Goal: Communication & Community: Participate in discussion

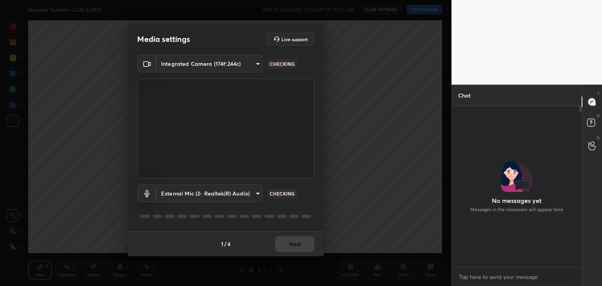
scroll to position [159, 127]
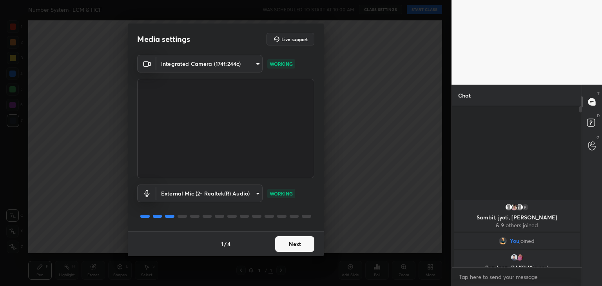
click at [304, 244] on button "Next" at bounding box center [294, 244] width 39 height 16
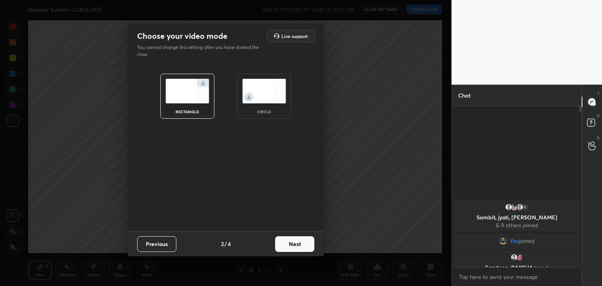
click at [300, 247] on button "Next" at bounding box center [294, 244] width 39 height 16
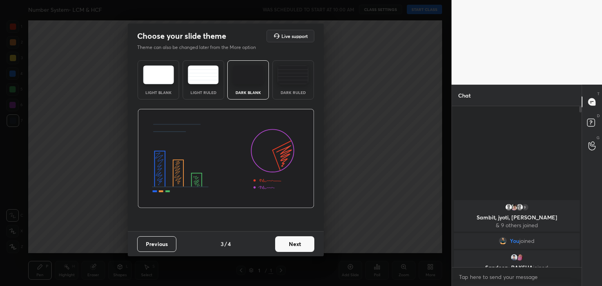
click at [300, 247] on button "Next" at bounding box center [294, 244] width 39 height 16
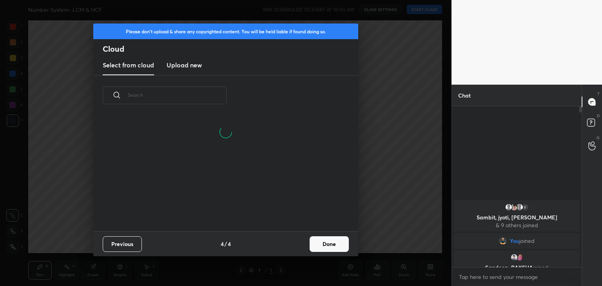
click at [197, 69] on h3 "Upload new" at bounding box center [183, 64] width 35 height 9
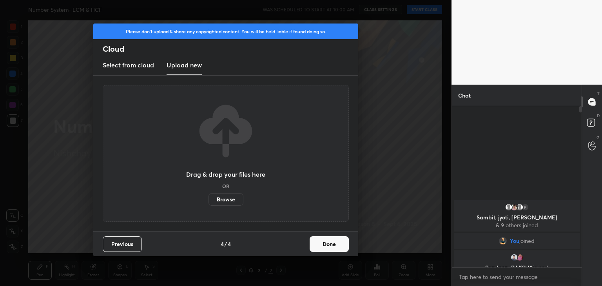
click at [226, 201] on label "Browse" at bounding box center [225, 199] width 35 height 13
click at [208, 201] on input "Browse" at bounding box center [208, 199] width 0 height 13
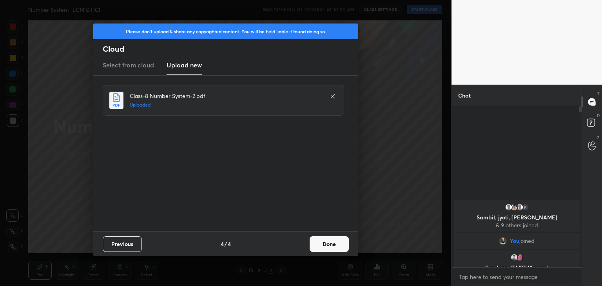
click at [331, 244] on button "Done" at bounding box center [328, 244] width 39 height 16
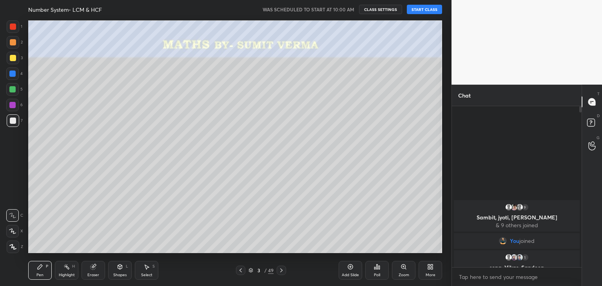
click at [433, 10] on button "START CLASS" at bounding box center [424, 9] width 35 height 9
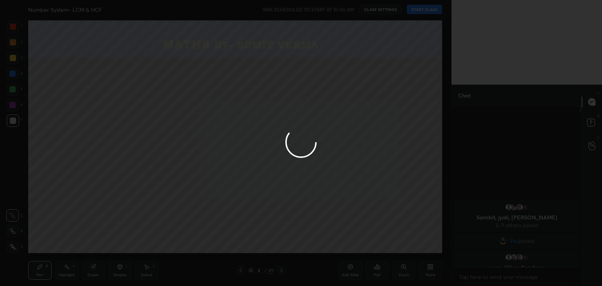
type textarea "x"
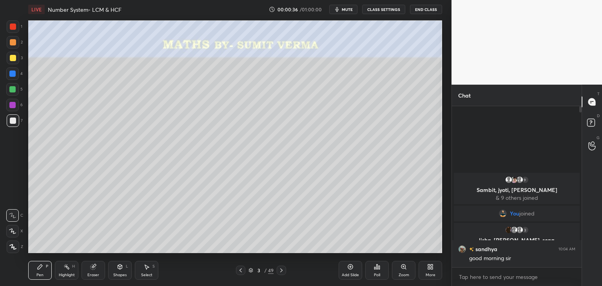
click at [13, 231] on icon at bounding box center [12, 230] width 7 height 5
click at [13, 28] on div at bounding box center [13, 27] width 6 height 6
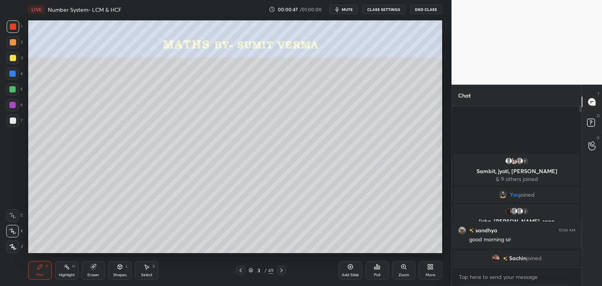
click at [13, 123] on div at bounding box center [13, 121] width 6 height 6
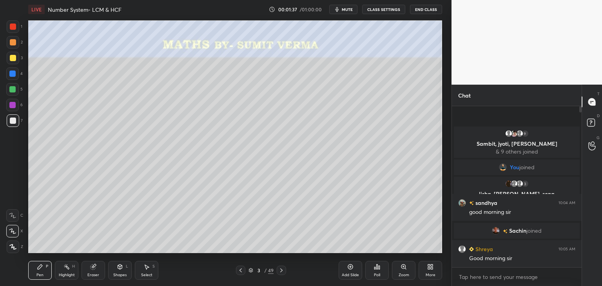
click at [13, 58] on div at bounding box center [13, 58] width 6 height 6
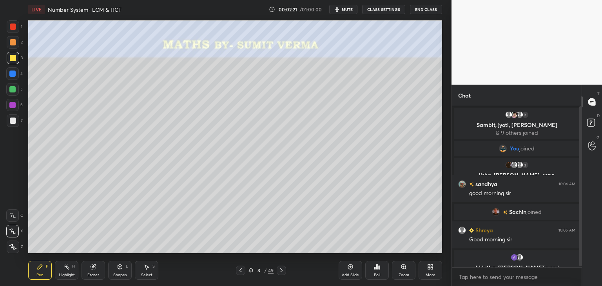
click at [19, 120] on div at bounding box center [13, 120] width 13 height 13
click at [13, 60] on div at bounding box center [13, 58] width 6 height 6
click at [10, 121] on div at bounding box center [13, 121] width 6 height 6
click at [10, 58] on div at bounding box center [13, 58] width 6 height 6
click at [17, 122] on div at bounding box center [13, 120] width 13 height 13
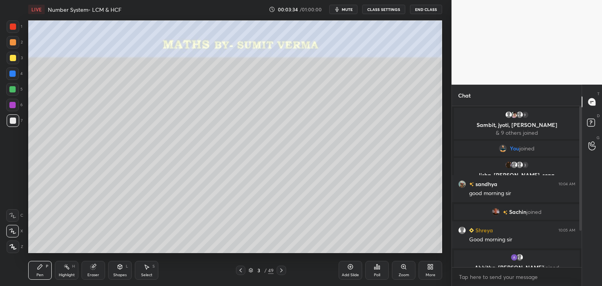
click at [13, 89] on div at bounding box center [12, 89] width 6 height 6
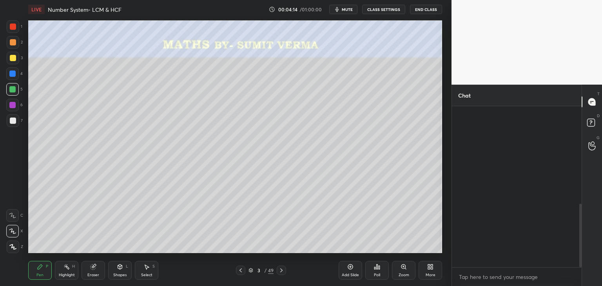
scroll to position [248, 0]
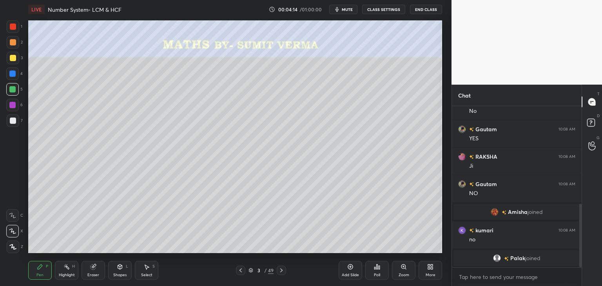
drag, startPoint x: 581, startPoint y: 163, endPoint x: 600, endPoint y: 271, distance: 109.9
click at [600, 271] on div "Chat Sarvan joined RAKSHA 10:08 AM No Gautam 10:08 AM YES RAKSHA 10:08 AM Ji Ga…" at bounding box center [526, 185] width 150 height 201
click at [15, 107] on div at bounding box center [12, 105] width 6 height 6
click at [118, 273] on div "Shapes" at bounding box center [119, 275] width 13 height 4
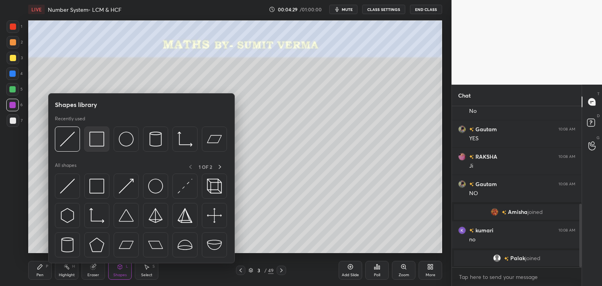
click at [90, 149] on div at bounding box center [96, 139] width 25 height 25
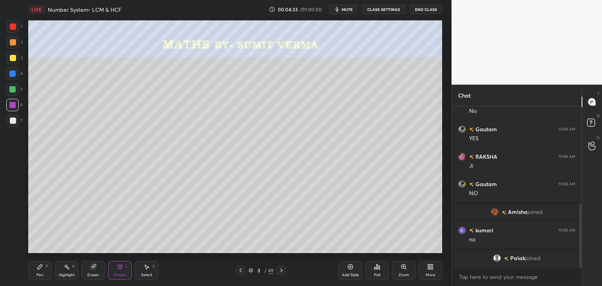
click at [12, 119] on div at bounding box center [13, 121] width 6 height 6
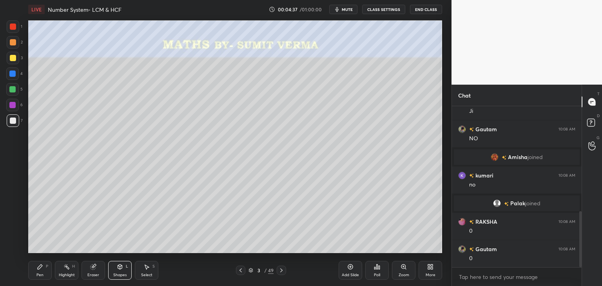
click at [47, 273] on div "Pen P" at bounding box center [40, 270] width 24 height 19
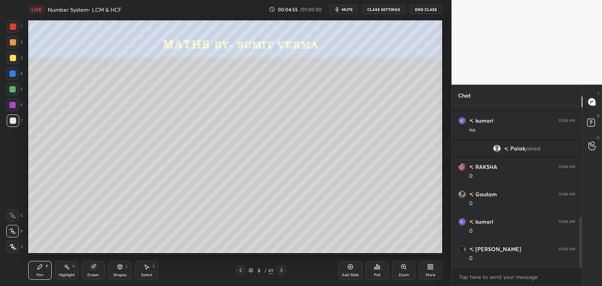
scroll to position [385, 0]
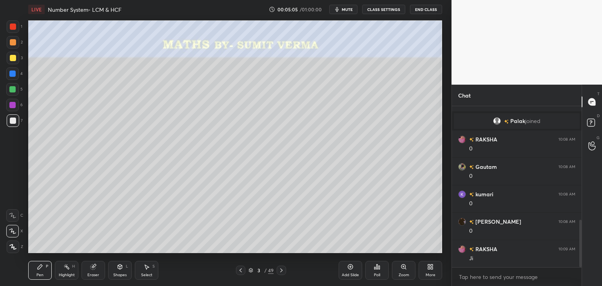
click at [18, 106] on div at bounding box center [12, 105] width 13 height 13
click at [122, 272] on div "Shapes L" at bounding box center [120, 270] width 24 height 19
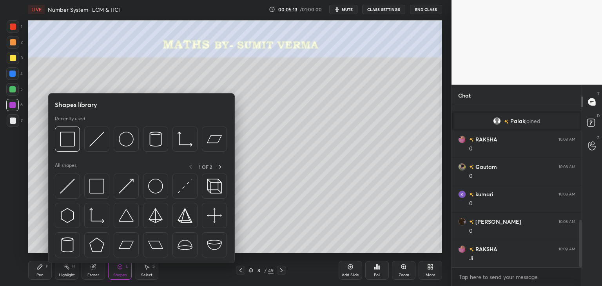
click at [77, 151] on div at bounding box center [67, 139] width 25 height 25
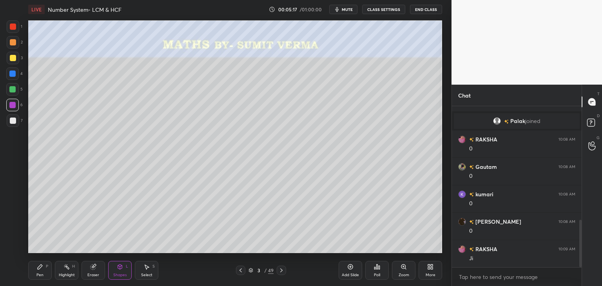
click at [20, 119] on div "7" at bounding box center [15, 120] width 16 height 13
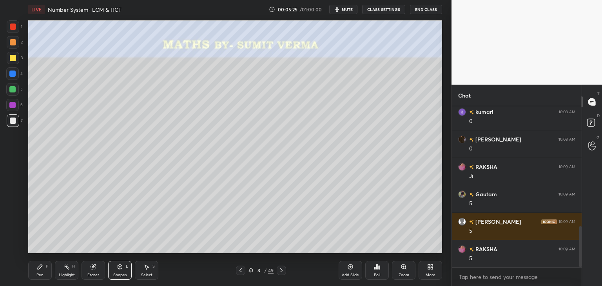
scroll to position [495, 0]
click at [42, 273] on div "Pen" at bounding box center [39, 275] width 7 height 4
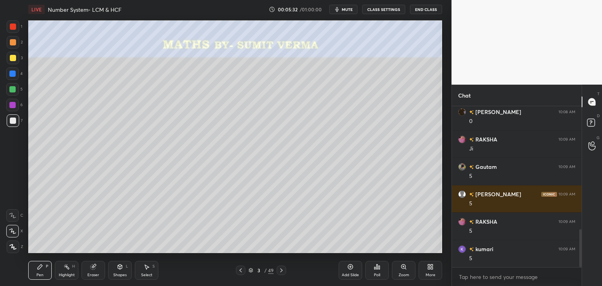
scroll to position [523, 0]
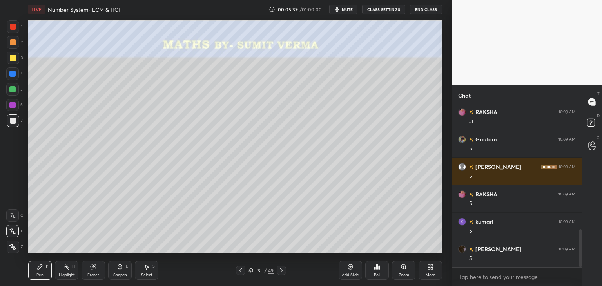
click at [347, 269] on icon at bounding box center [350, 267] width 6 height 6
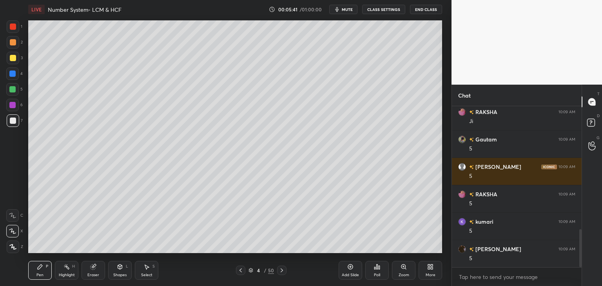
click at [13, 61] on div at bounding box center [13, 58] width 6 height 6
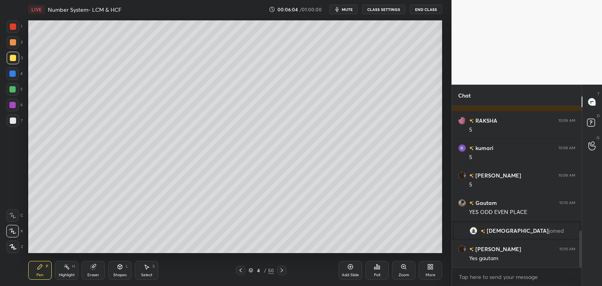
scroll to position [549, 0]
click at [6, 123] on div "1 2 3 4 5 6 7 C X Z C X Z E E Erase all H H" at bounding box center [12, 136] width 25 height 233
click at [11, 120] on div at bounding box center [13, 121] width 6 height 6
click at [11, 93] on div at bounding box center [12, 89] width 13 height 13
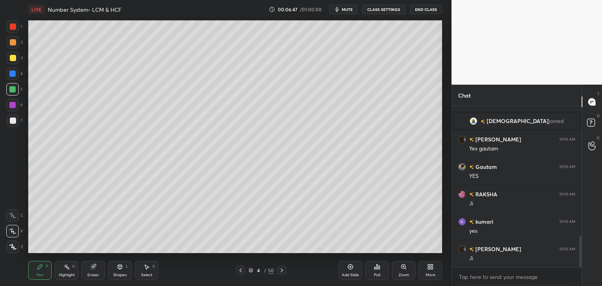
scroll to position [686, 0]
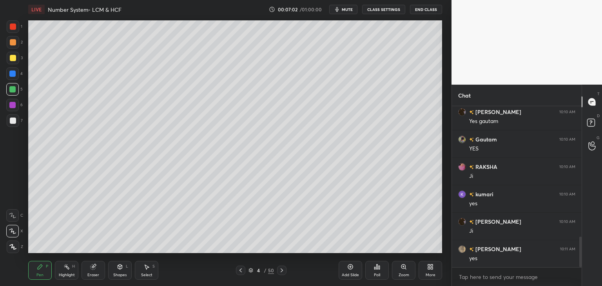
click at [13, 120] on div at bounding box center [13, 121] width 6 height 6
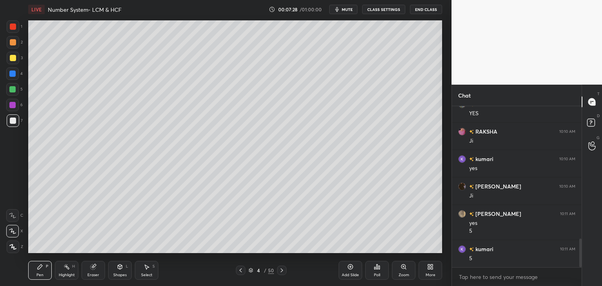
scroll to position [749, 0]
click at [15, 88] on div at bounding box center [12, 89] width 6 height 6
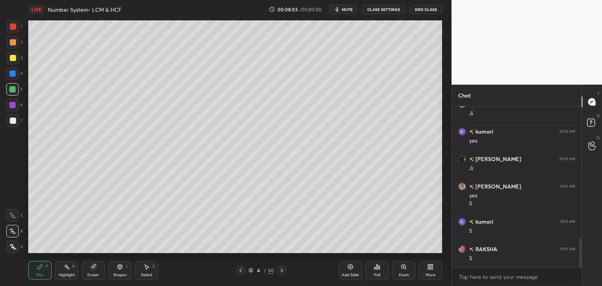
click at [11, 127] on div "7" at bounding box center [15, 122] width 16 height 16
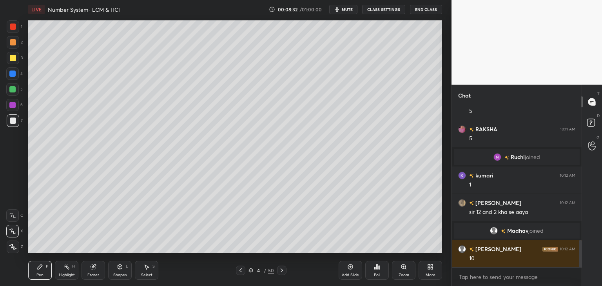
scroll to position [819, 0]
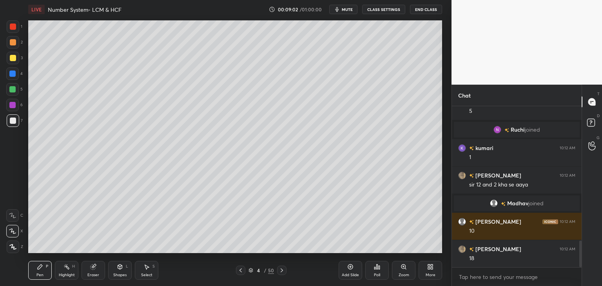
click at [11, 90] on div at bounding box center [12, 89] width 6 height 6
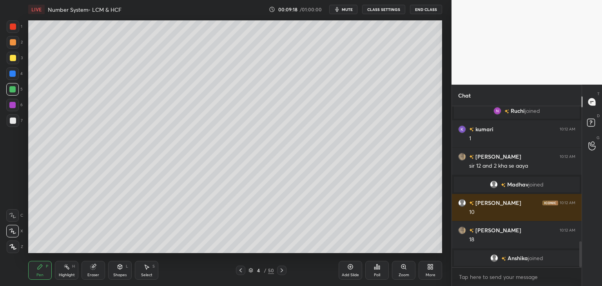
click at [12, 123] on div at bounding box center [13, 121] width 6 height 6
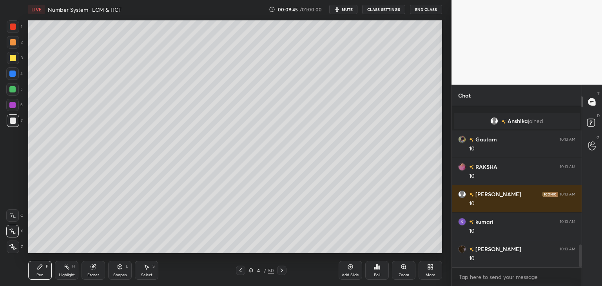
scroll to position [987, 0]
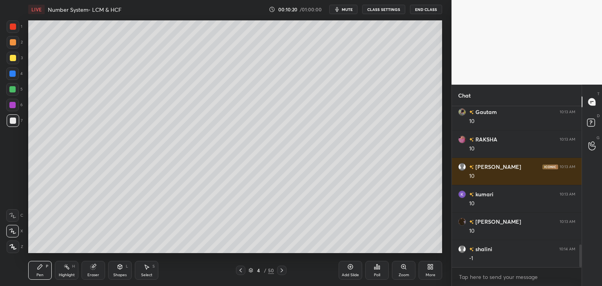
click at [347, 269] on icon at bounding box center [350, 267] width 6 height 6
click at [13, 28] on div at bounding box center [13, 27] width 6 height 6
click at [125, 265] on div "Shapes L" at bounding box center [120, 270] width 24 height 19
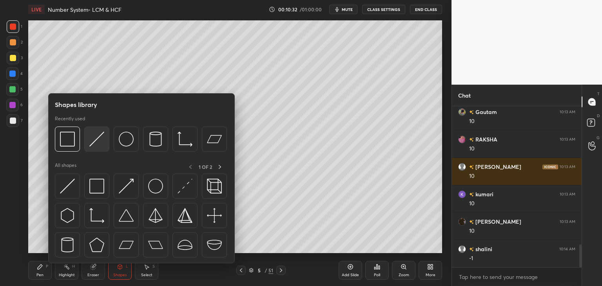
click at [98, 141] on img at bounding box center [96, 139] width 15 height 15
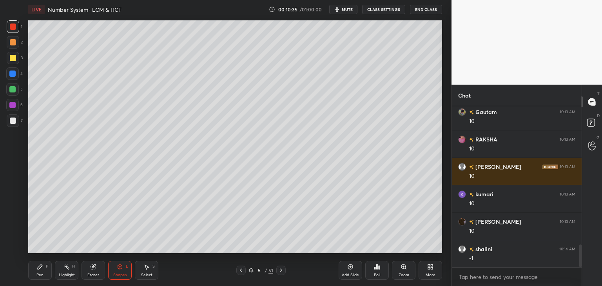
click at [12, 58] on div at bounding box center [13, 58] width 6 height 6
click at [36, 265] on div "Pen P" at bounding box center [40, 270] width 24 height 19
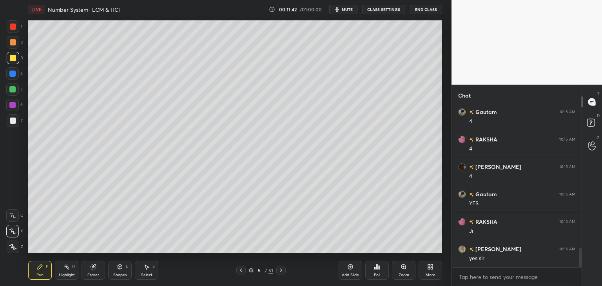
scroll to position [1187, 0]
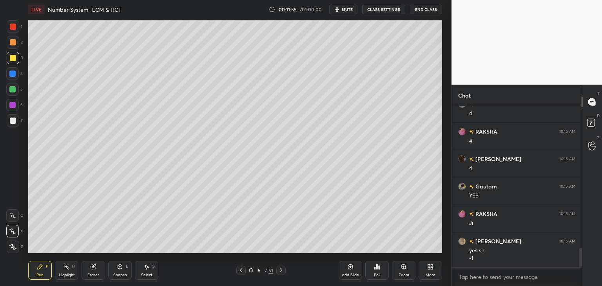
click at [96, 268] on icon at bounding box center [93, 267] width 6 height 6
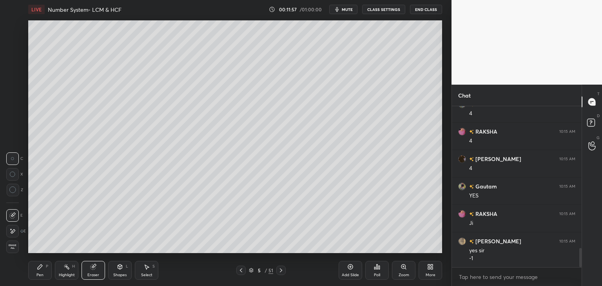
click at [45, 270] on div "Pen P" at bounding box center [40, 270] width 24 height 19
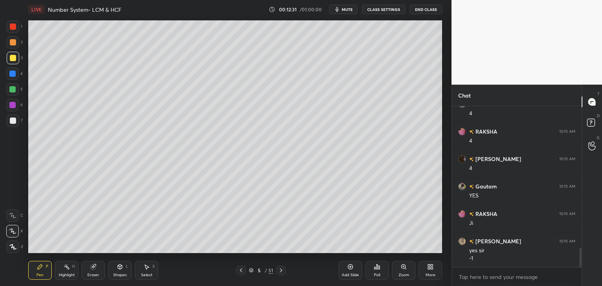
click at [241, 273] on icon at bounding box center [241, 270] width 6 height 6
click at [279, 271] on icon at bounding box center [281, 270] width 6 height 6
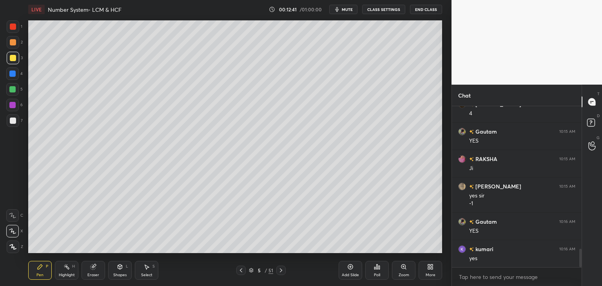
click at [349, 268] on icon at bounding box center [350, 267] width 6 height 6
click at [14, 27] on div at bounding box center [13, 27] width 6 height 6
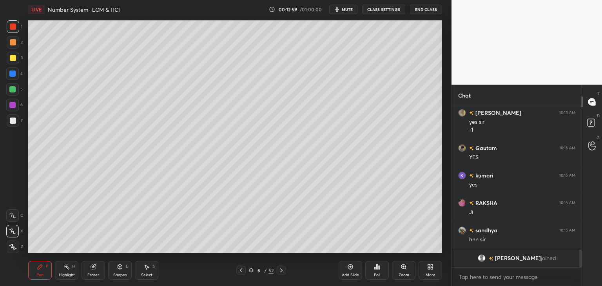
scroll to position [1325, 0]
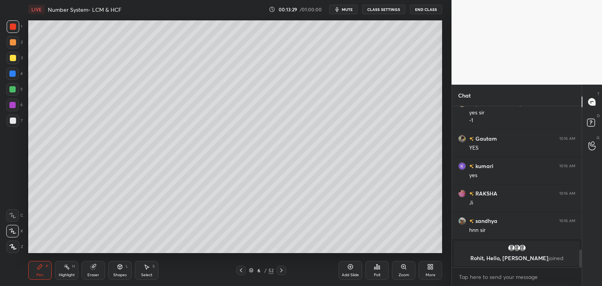
click at [13, 88] on div at bounding box center [12, 89] width 6 height 6
click at [16, 74] on div at bounding box center [12, 73] width 13 height 13
click at [11, 89] on div at bounding box center [12, 89] width 6 height 6
click at [14, 76] on div at bounding box center [12, 74] width 6 height 6
click at [15, 91] on div at bounding box center [12, 89] width 6 height 6
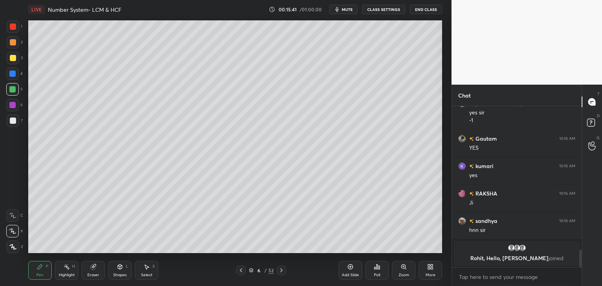
click at [14, 78] on div at bounding box center [12, 73] width 13 height 13
click at [350, 268] on icon at bounding box center [350, 267] width 6 height 6
click at [16, 27] on div at bounding box center [13, 27] width 6 height 6
click at [13, 60] on div at bounding box center [13, 58] width 6 height 6
click at [17, 75] on div at bounding box center [12, 73] width 13 height 13
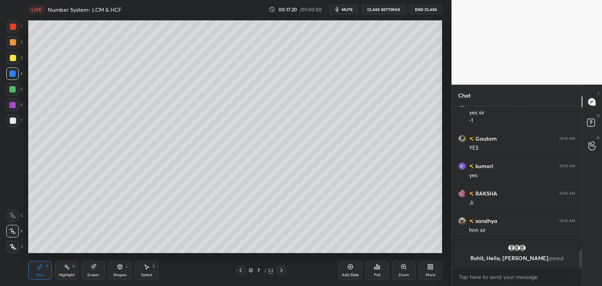
click at [16, 57] on div at bounding box center [13, 58] width 6 height 6
click at [18, 76] on div at bounding box center [12, 73] width 13 height 13
click at [14, 56] on div at bounding box center [13, 58] width 6 height 6
click at [16, 72] on div at bounding box center [12, 73] width 13 height 13
click at [241, 267] on div at bounding box center [240, 270] width 9 height 9
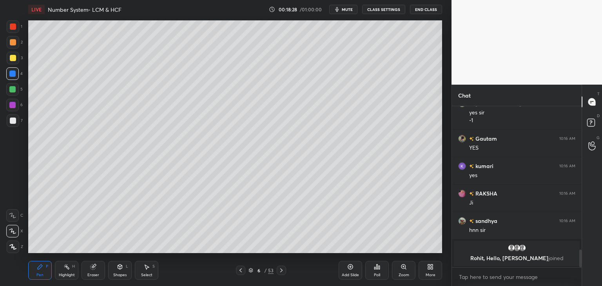
click at [278, 269] on icon at bounding box center [281, 270] width 6 height 6
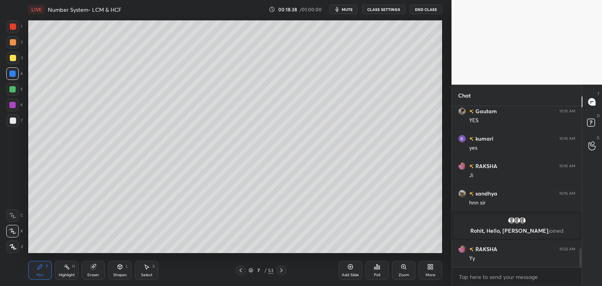
click at [12, 92] on div at bounding box center [12, 89] width 6 height 6
click at [16, 106] on div at bounding box center [12, 105] width 13 height 13
click at [119, 271] on div "Shapes L" at bounding box center [120, 270] width 24 height 19
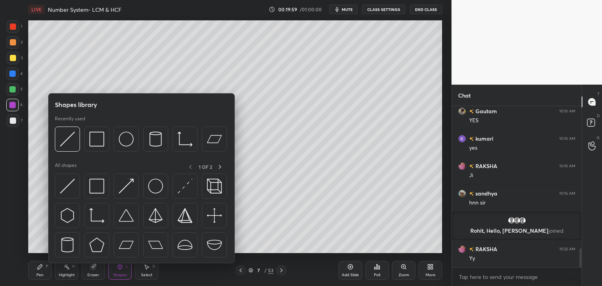
click at [98, 154] on div at bounding box center [141, 141] width 172 height 29
click at [97, 142] on img at bounding box center [96, 139] width 15 height 15
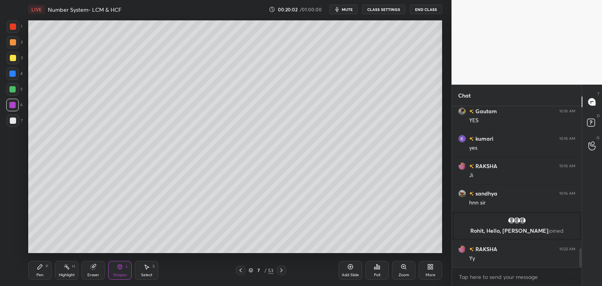
click at [42, 271] on div "Pen P" at bounding box center [40, 270] width 24 height 19
click at [15, 122] on div at bounding box center [13, 121] width 6 height 6
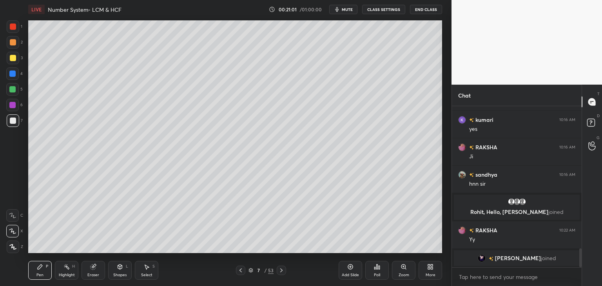
click at [10, 91] on div at bounding box center [12, 89] width 6 height 6
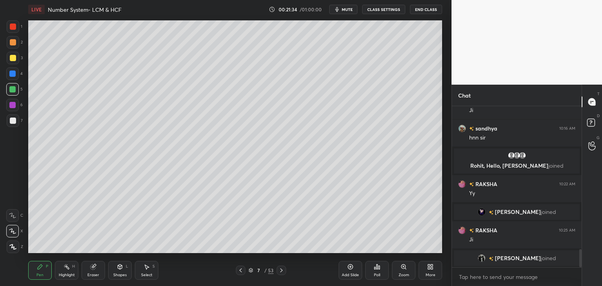
scroll to position [1299, 0]
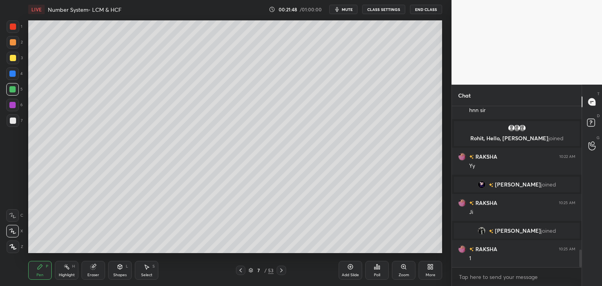
click at [280, 272] on icon at bounding box center [281, 270] width 6 height 6
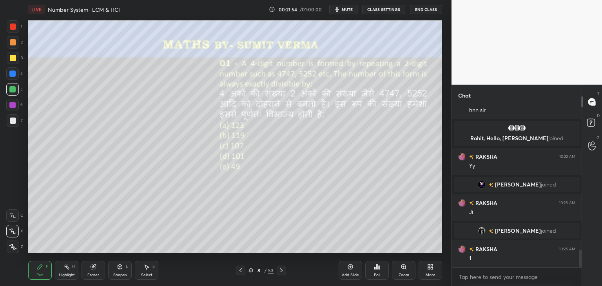
click at [14, 74] on div at bounding box center [12, 74] width 6 height 6
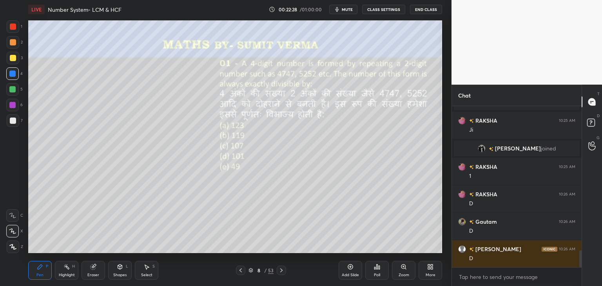
scroll to position [1409, 0]
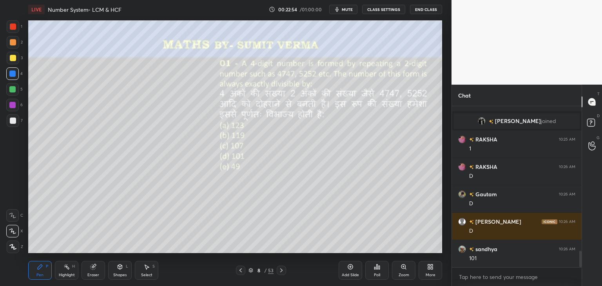
click at [14, 88] on div at bounding box center [12, 89] width 6 height 6
click at [279, 268] on icon at bounding box center [281, 270] width 6 height 6
click at [12, 73] on div at bounding box center [12, 74] width 6 height 6
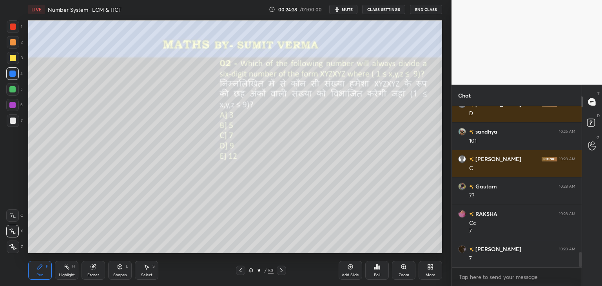
scroll to position [1554, 0]
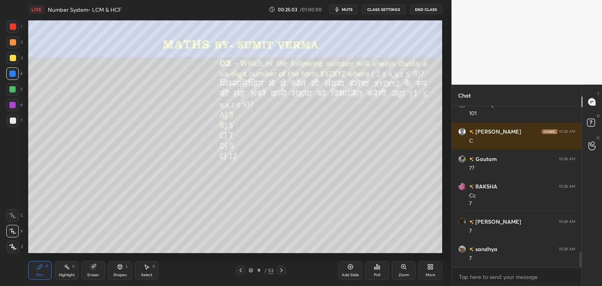
click at [282, 271] on icon at bounding box center [281, 270] width 2 height 4
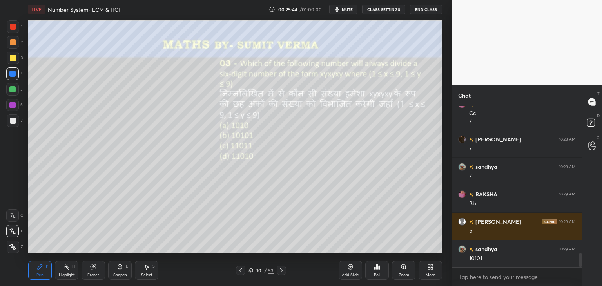
scroll to position [1663, 0]
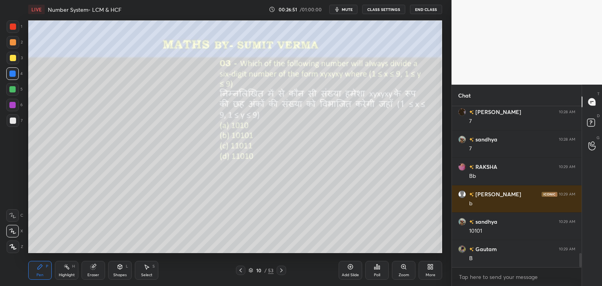
click at [280, 268] on icon at bounding box center [281, 270] width 6 height 6
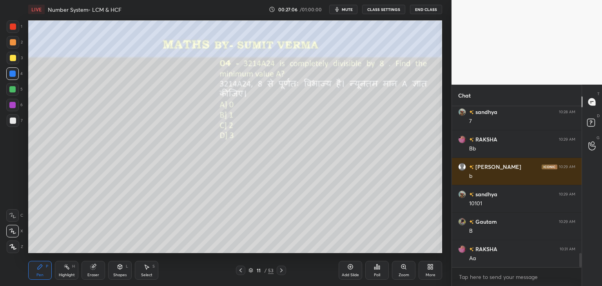
click at [14, 91] on div at bounding box center [12, 89] width 6 height 6
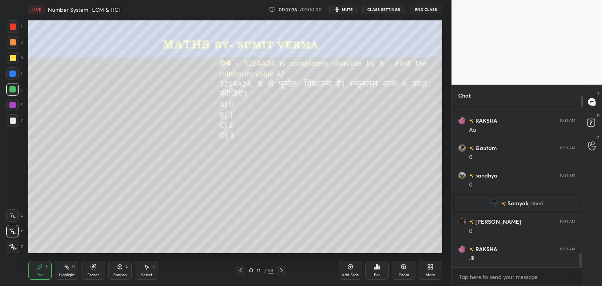
scroll to position [1697, 0]
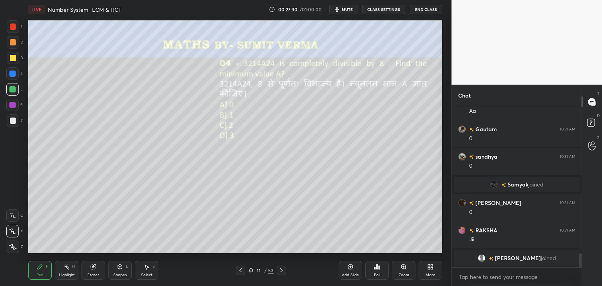
click at [283, 268] on icon at bounding box center [281, 270] width 6 height 6
click at [16, 44] on div at bounding box center [13, 42] width 13 height 13
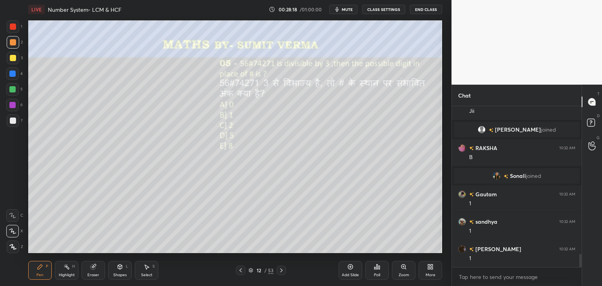
scroll to position [1814, 0]
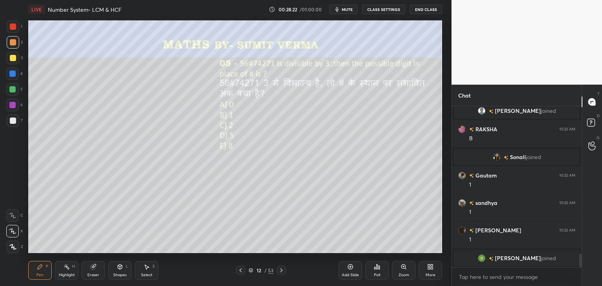
click at [280, 271] on icon at bounding box center [281, 270] width 6 height 6
click at [14, 78] on div at bounding box center [12, 73] width 13 height 13
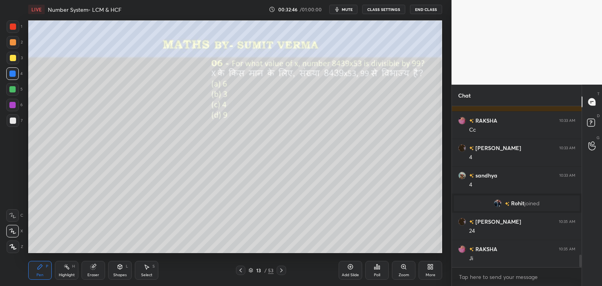
scroll to position [1938, 0]
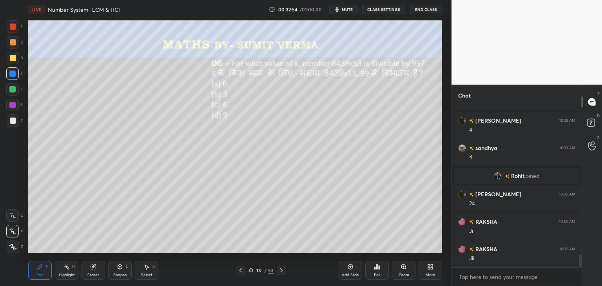
click at [280, 271] on icon at bounding box center [281, 270] width 2 height 4
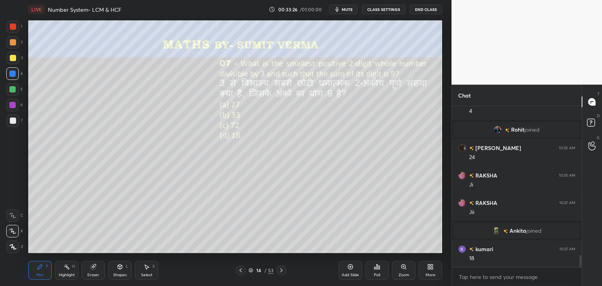
scroll to position [1981, 0]
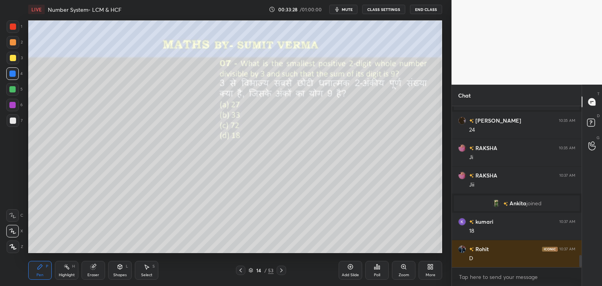
click at [282, 269] on icon at bounding box center [281, 270] width 6 height 6
click at [13, 26] on div at bounding box center [13, 27] width 6 height 6
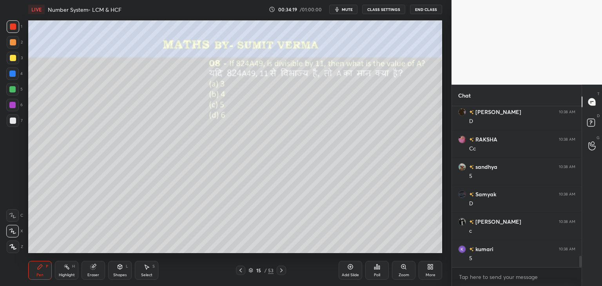
scroll to position [2173, 0]
click at [282, 270] on icon at bounding box center [281, 270] width 6 height 6
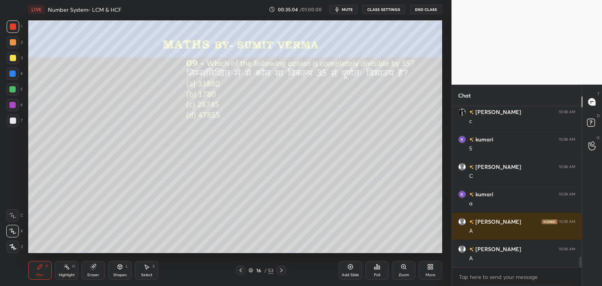
click at [14, 74] on div at bounding box center [12, 74] width 6 height 6
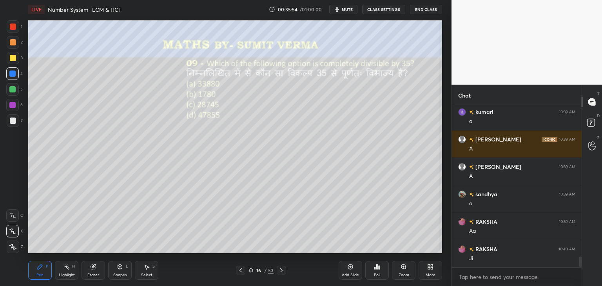
scroll to position [2365, 0]
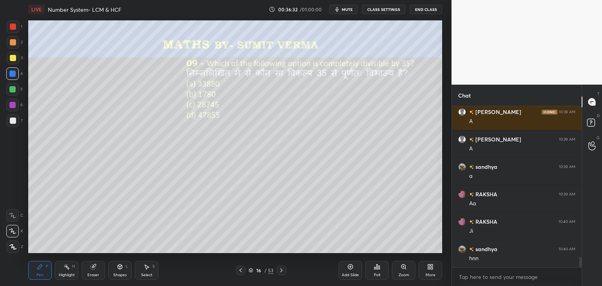
click at [15, 88] on div at bounding box center [12, 89] width 6 height 6
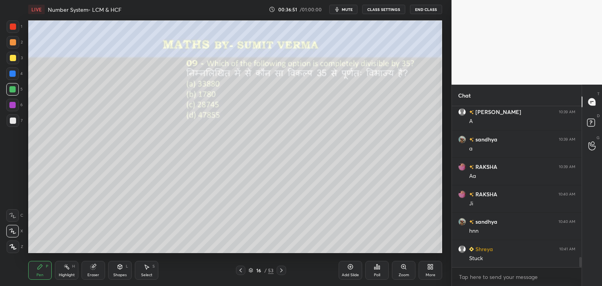
click at [16, 109] on div at bounding box center [12, 105] width 13 height 13
click at [286, 270] on div "16 / 53" at bounding box center [260, 270] width 155 height 9
click at [282, 271] on icon at bounding box center [281, 270] width 6 height 6
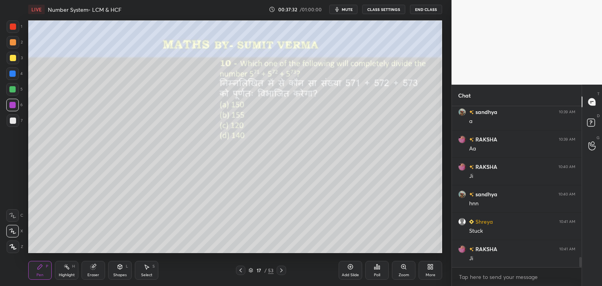
click at [16, 91] on div at bounding box center [12, 89] width 13 height 13
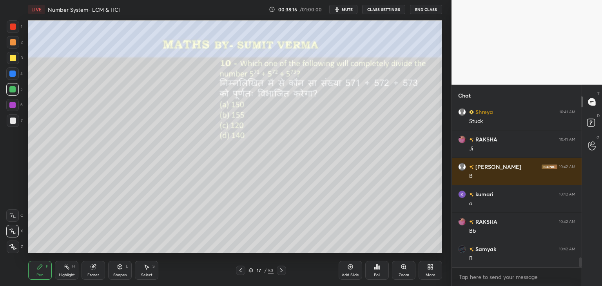
scroll to position [2557, 0]
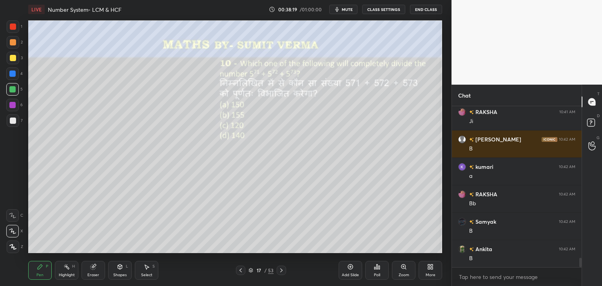
click at [12, 77] on div at bounding box center [12, 73] width 13 height 13
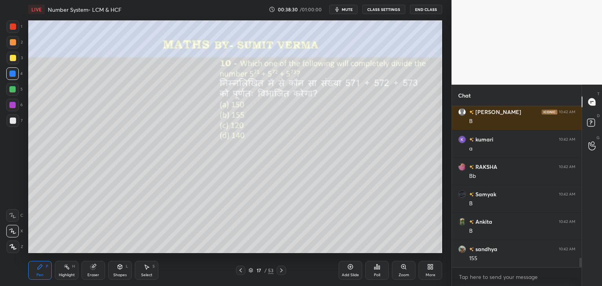
scroll to position [2612, 0]
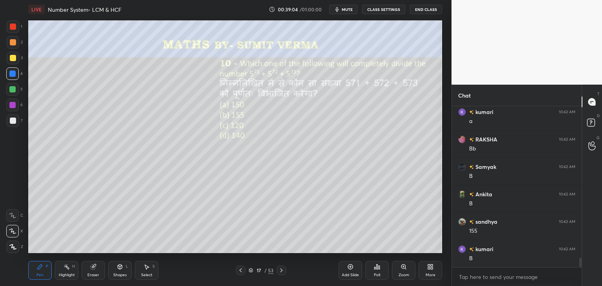
click at [283, 269] on icon at bounding box center [281, 270] width 6 height 6
click at [265, 268] on div "/" at bounding box center [265, 270] width 2 height 5
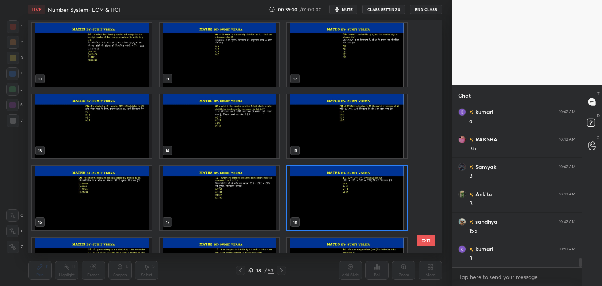
scroll to position [210, 0]
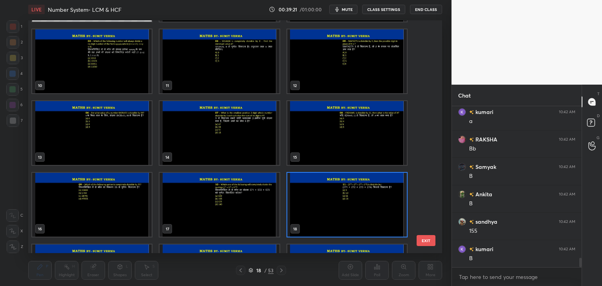
click at [418, 240] on button "EXIT" at bounding box center [425, 240] width 19 height 11
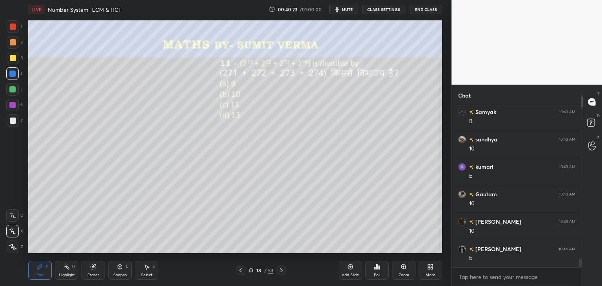
scroll to position [2859, 0]
click at [283, 272] on icon at bounding box center [281, 270] width 6 height 6
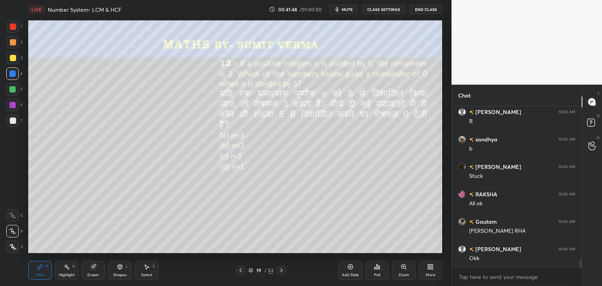
scroll to position [3188, 0]
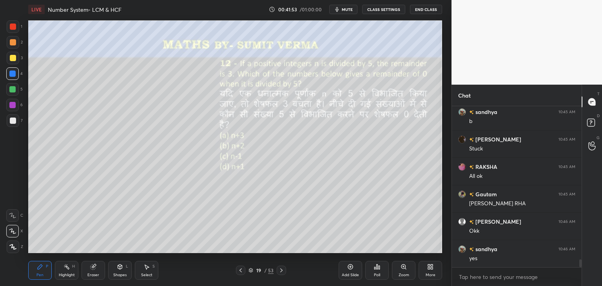
click at [282, 273] on icon at bounding box center [281, 270] width 6 height 6
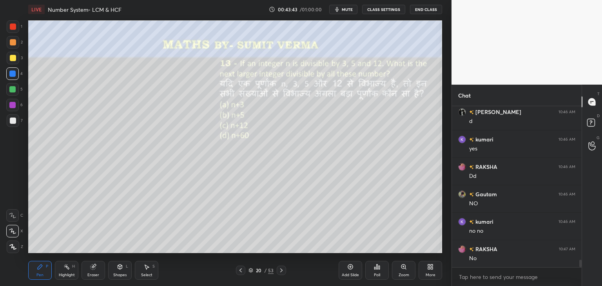
scroll to position [3407, 0]
click at [280, 270] on icon at bounding box center [281, 270] width 6 height 6
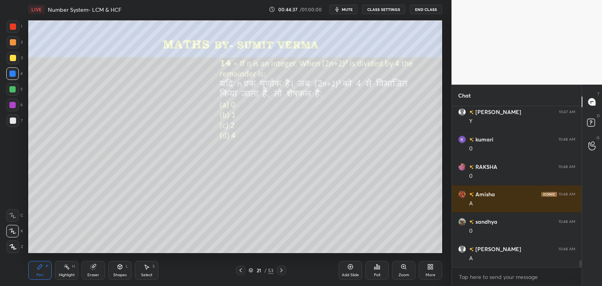
scroll to position [3572, 0]
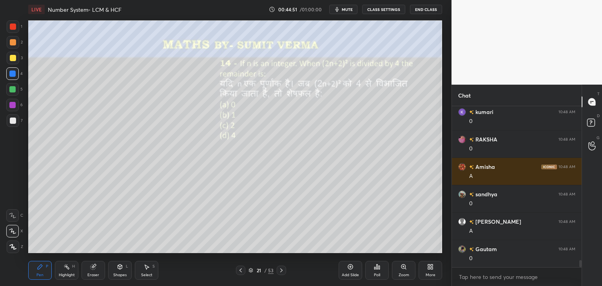
click at [280, 271] on icon at bounding box center [281, 270] width 6 height 6
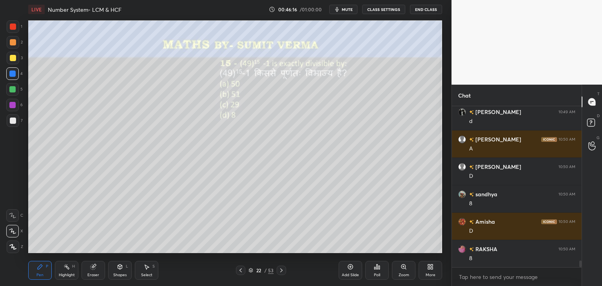
scroll to position [3818, 0]
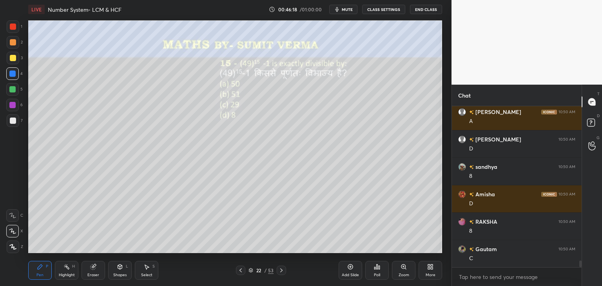
click at [243, 269] on icon at bounding box center [240, 270] width 6 height 6
click at [349, 264] on icon at bounding box center [350, 266] width 5 height 5
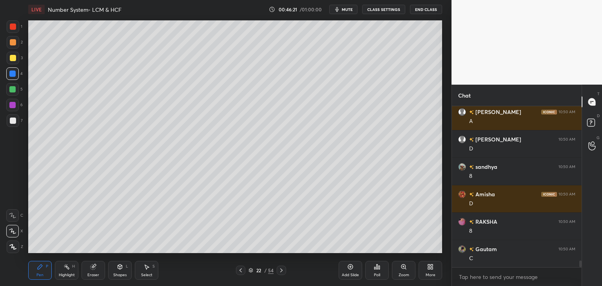
click at [13, 27] on div at bounding box center [13, 27] width 6 height 6
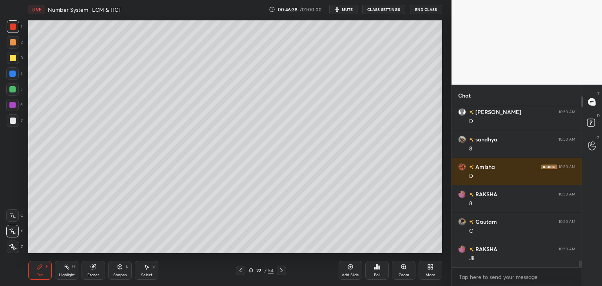
click at [94, 271] on div "Eraser" at bounding box center [93, 270] width 24 height 19
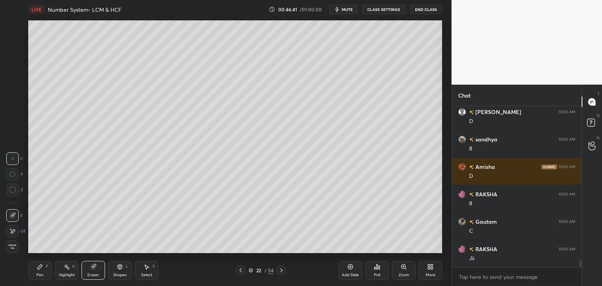
click at [45, 267] on div "Pen P" at bounding box center [40, 270] width 24 height 19
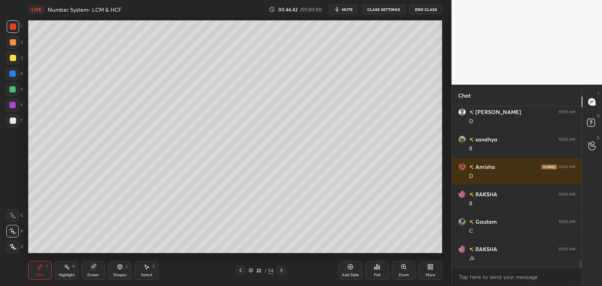
click at [15, 90] on div at bounding box center [12, 89] width 6 height 6
click at [13, 75] on div at bounding box center [12, 74] width 6 height 6
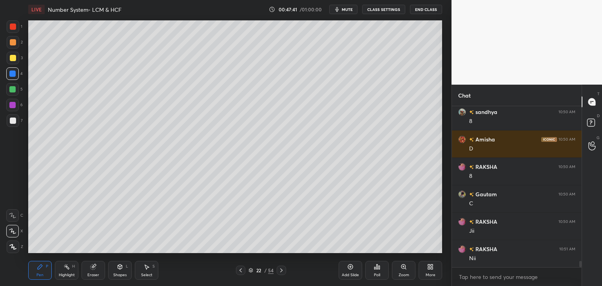
click at [16, 25] on div at bounding box center [13, 27] width 6 height 6
click at [12, 91] on div at bounding box center [12, 89] width 6 height 6
click at [14, 76] on div at bounding box center [12, 74] width 6 height 6
click at [145, 266] on icon at bounding box center [147, 267] width 4 height 5
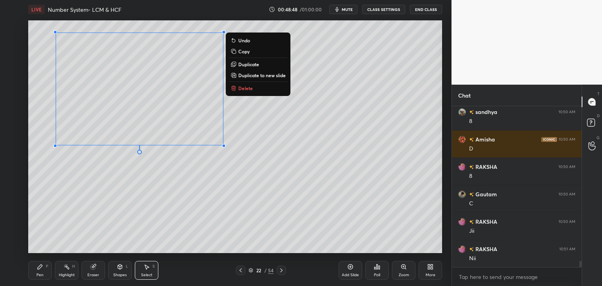
click at [259, 57] on div "0 ° Undo Copy Duplicate Duplicate to new slide Delete" at bounding box center [235, 136] width 414 height 233
click at [242, 51] on p "Copy" at bounding box center [243, 51] width 11 height 6
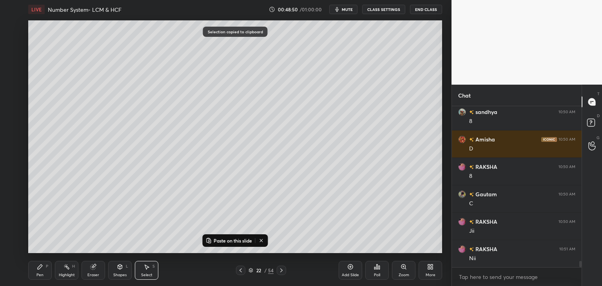
click at [284, 273] on div at bounding box center [281, 270] width 9 height 9
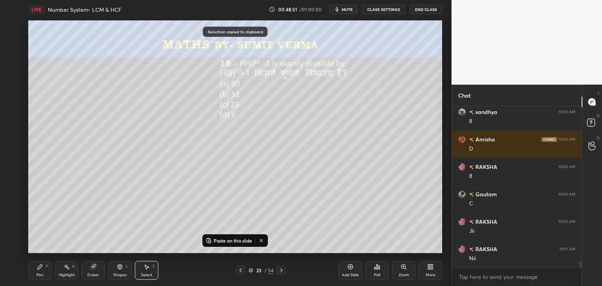
click at [234, 240] on p "Paste on this slide" at bounding box center [232, 240] width 38 height 6
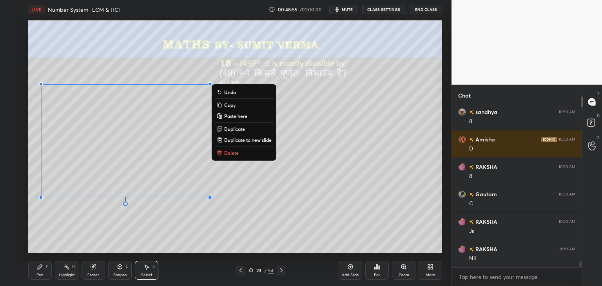
click at [94, 272] on div "Eraser" at bounding box center [93, 270] width 24 height 19
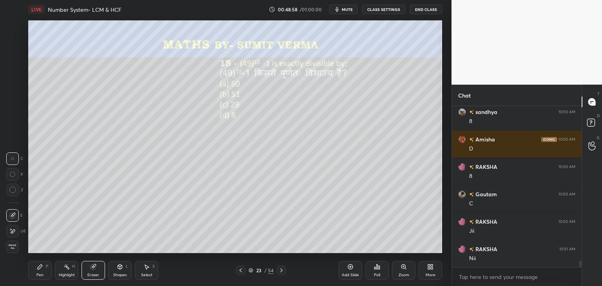
click at [15, 189] on icon at bounding box center [12, 189] width 7 height 7
click at [45, 272] on div "Pen P" at bounding box center [40, 270] width 24 height 19
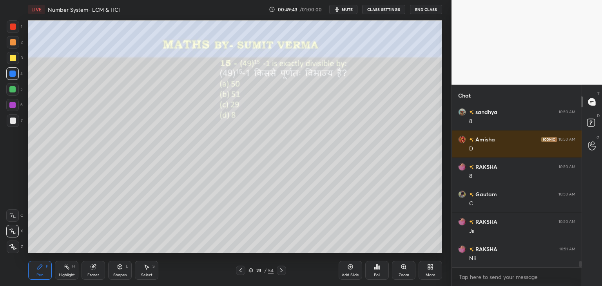
click at [12, 122] on div at bounding box center [13, 121] width 6 height 6
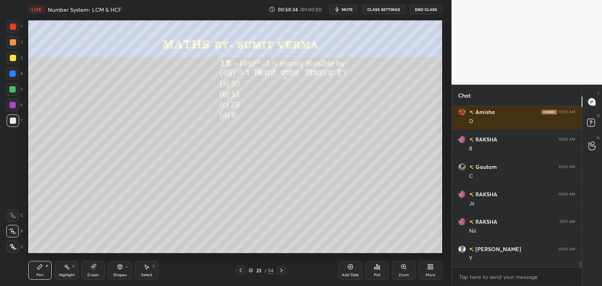
scroll to position [3928, 0]
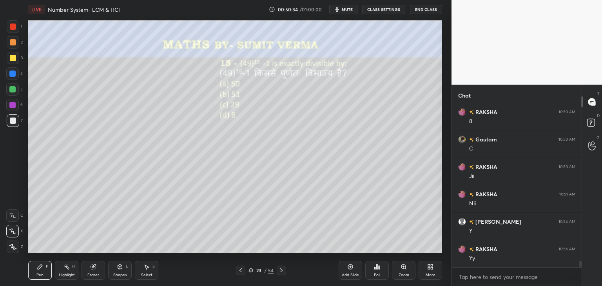
click at [279, 269] on icon at bounding box center [281, 270] width 6 height 6
click at [13, 26] on div at bounding box center [13, 27] width 6 height 6
click at [11, 215] on icon at bounding box center [12, 215] width 7 height 5
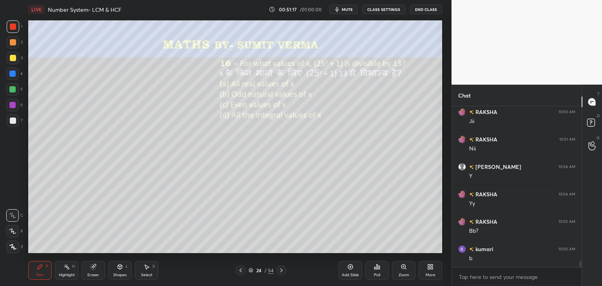
scroll to position [4010, 0]
click at [14, 246] on icon at bounding box center [12, 246] width 7 height 5
click at [11, 91] on div at bounding box center [12, 89] width 6 height 6
click at [94, 266] on icon at bounding box center [94, 266] width 4 height 4
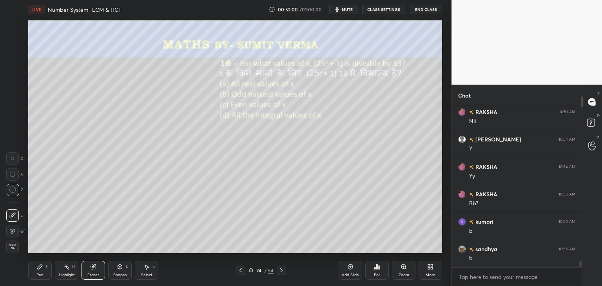
click at [42, 269] on icon at bounding box center [40, 267] width 6 height 6
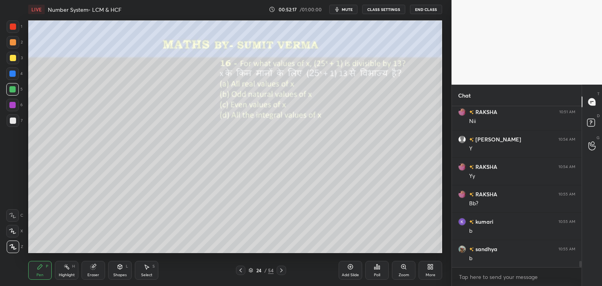
click at [11, 74] on div at bounding box center [12, 74] width 6 height 6
click at [239, 269] on icon at bounding box center [240, 270] width 6 height 6
click at [280, 270] on icon at bounding box center [281, 270] width 6 height 6
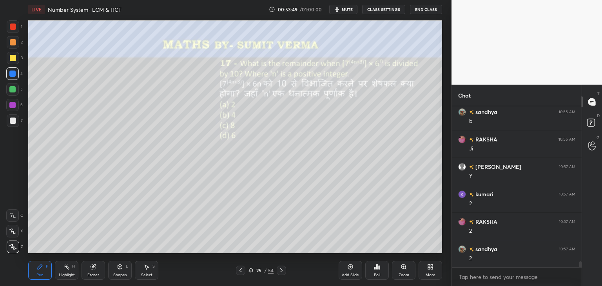
scroll to position [4175, 0]
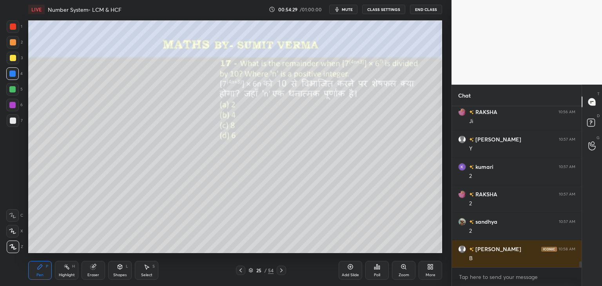
click at [13, 91] on div at bounding box center [12, 89] width 6 height 6
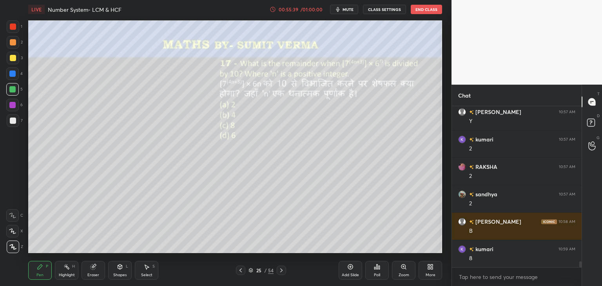
scroll to position [4230, 0]
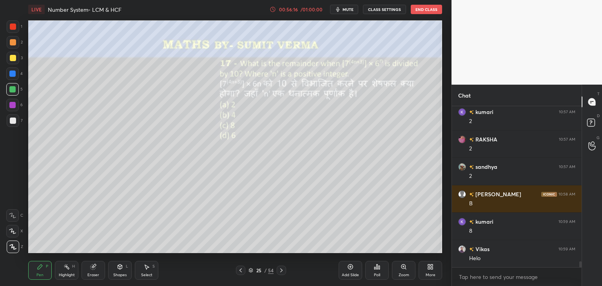
click at [10, 120] on div at bounding box center [13, 121] width 6 height 6
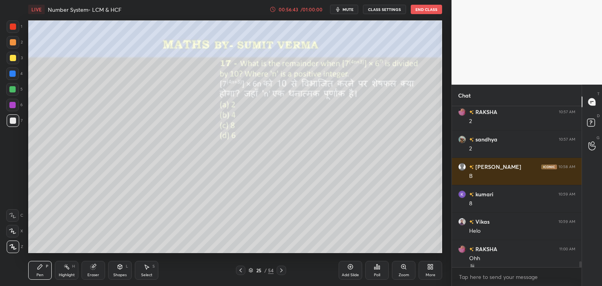
scroll to position [4265, 0]
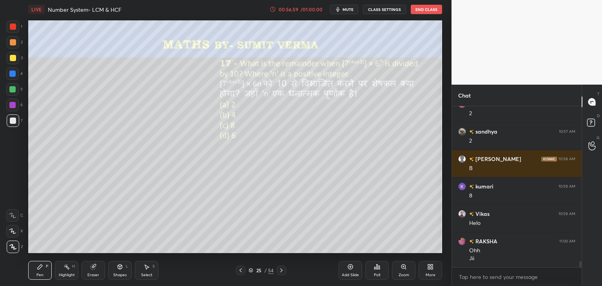
click at [279, 272] on icon at bounding box center [281, 270] width 6 height 6
click at [18, 29] on div at bounding box center [13, 26] width 13 height 13
click at [117, 270] on div "Shapes L" at bounding box center [120, 270] width 24 height 19
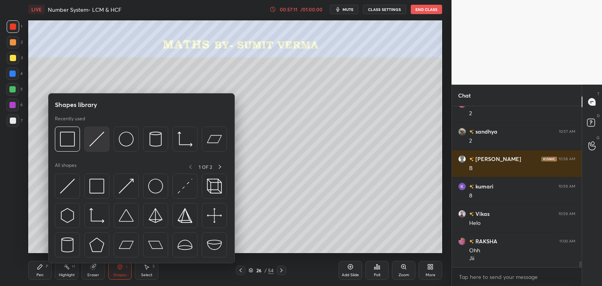
click at [96, 138] on img at bounding box center [96, 139] width 15 height 15
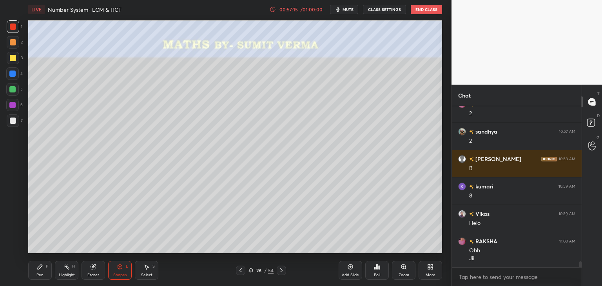
click at [15, 121] on div at bounding box center [13, 121] width 6 height 6
click at [41, 271] on div "Pen P" at bounding box center [40, 270] width 24 height 19
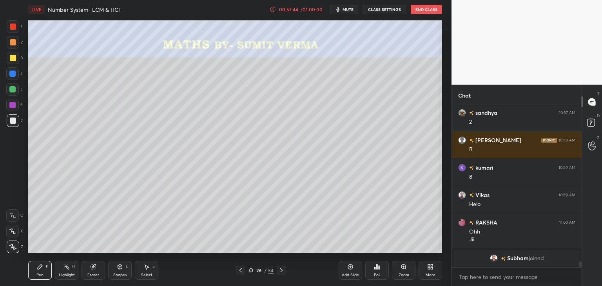
click at [18, 90] on div at bounding box center [12, 89] width 13 height 13
click at [16, 104] on div at bounding box center [12, 105] width 13 height 13
click at [306, 7] on div "/ 01:00:00" at bounding box center [311, 9] width 24 height 5
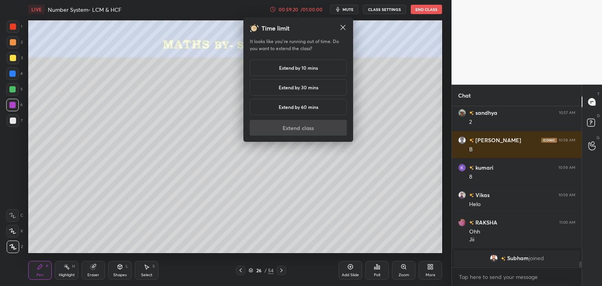
click at [300, 67] on h5 "Extend by 10 mins" at bounding box center [298, 67] width 39 height 7
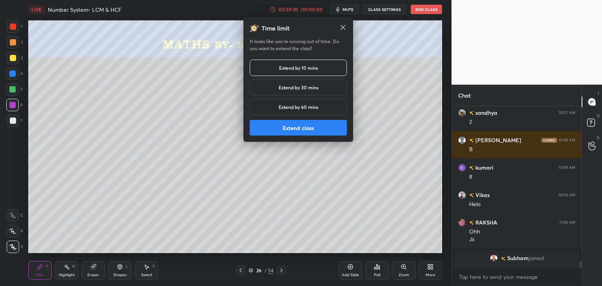
click at [298, 128] on button "Extend class" at bounding box center [298, 128] width 97 height 16
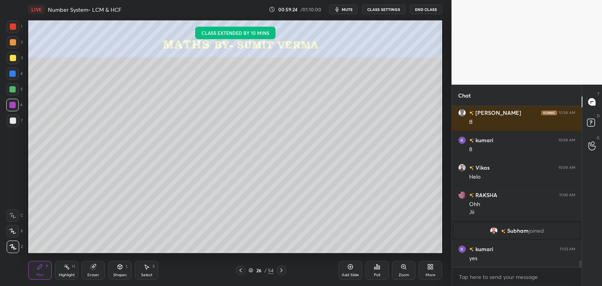
scroll to position [3716, 0]
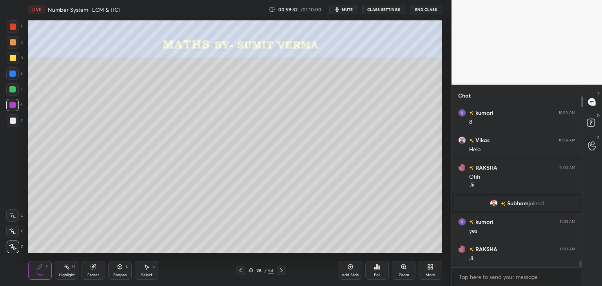
click at [123, 270] on div "Shapes L" at bounding box center [120, 270] width 24 height 19
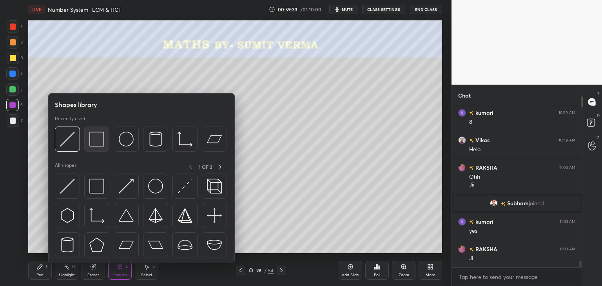
click at [94, 138] on img at bounding box center [96, 139] width 15 height 15
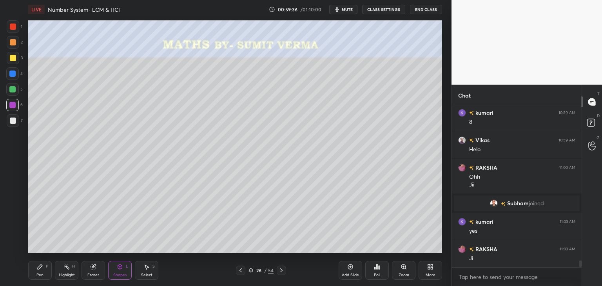
click at [41, 269] on icon at bounding box center [40, 267] width 6 height 6
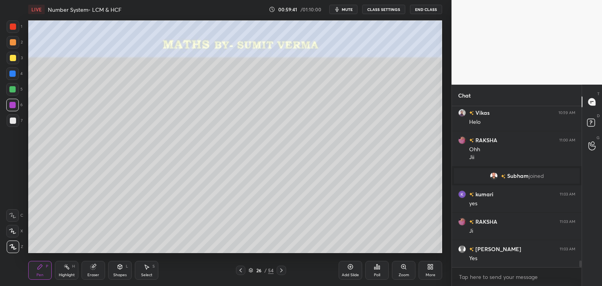
click at [16, 73] on div at bounding box center [12, 74] width 6 height 6
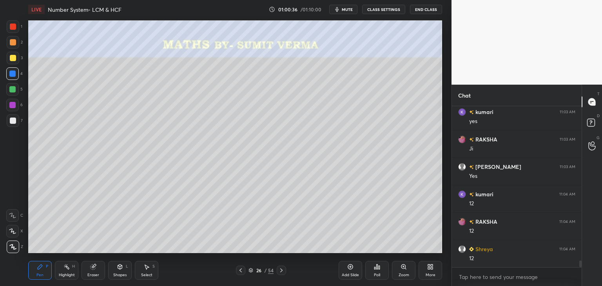
scroll to position [3844, 0]
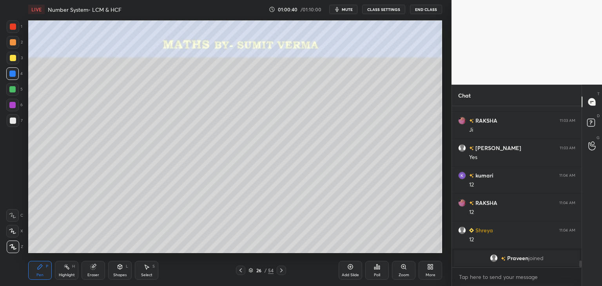
click at [99, 268] on div "Eraser" at bounding box center [93, 270] width 24 height 19
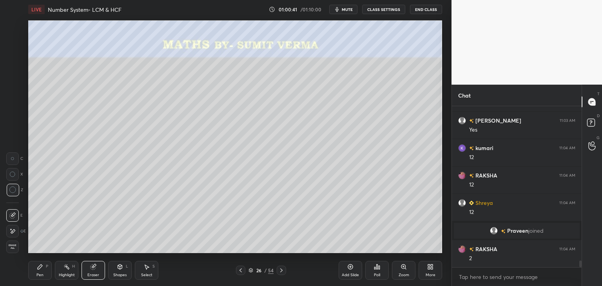
scroll to position [3836, 0]
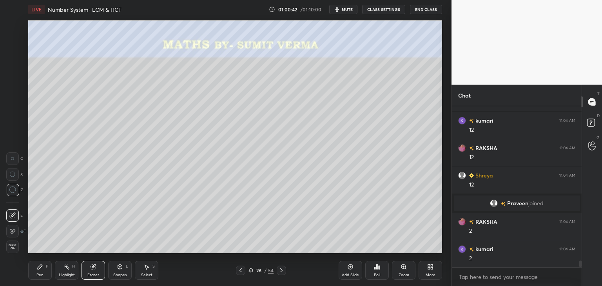
click at [45, 275] on div "Pen P" at bounding box center [40, 270] width 24 height 19
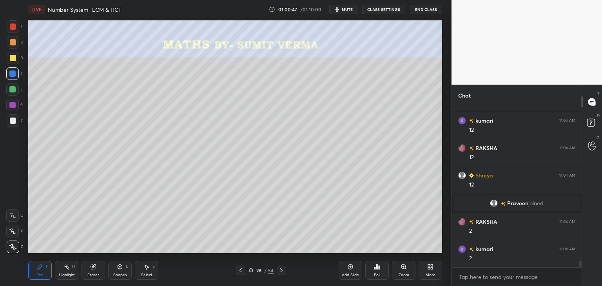
scroll to position [3864, 0]
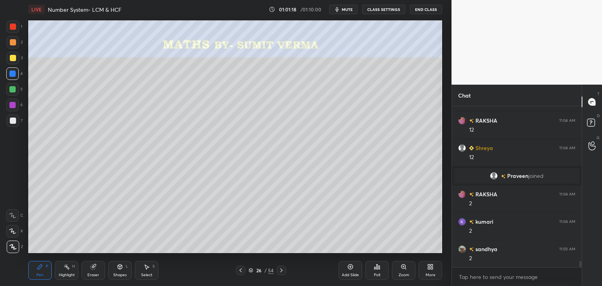
click at [348, 265] on icon at bounding box center [350, 266] width 5 height 5
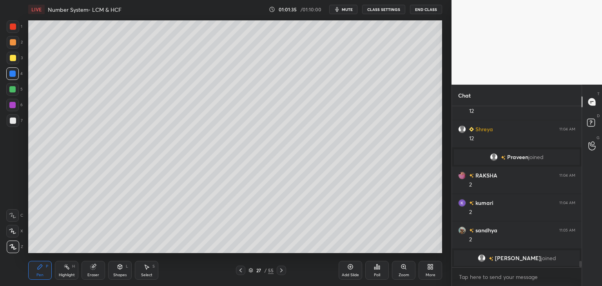
scroll to position [3894, 0]
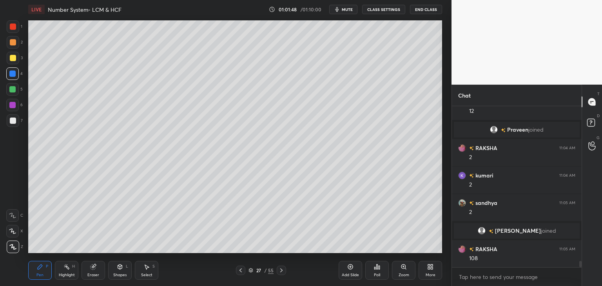
click at [15, 59] on div at bounding box center [13, 58] width 6 height 6
click at [13, 76] on div at bounding box center [12, 74] width 6 height 6
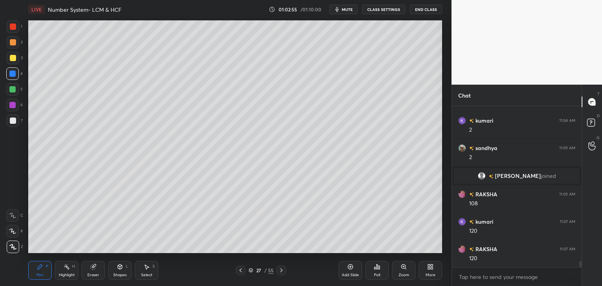
scroll to position [3977, 0]
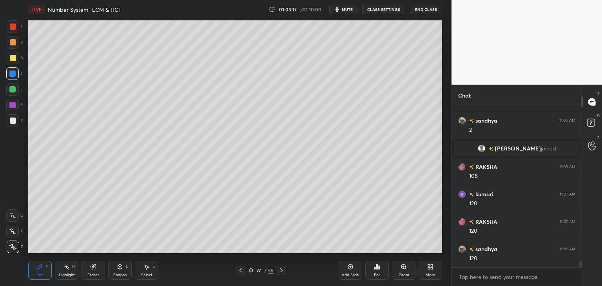
click at [116, 271] on div "Shapes L" at bounding box center [120, 270] width 24 height 19
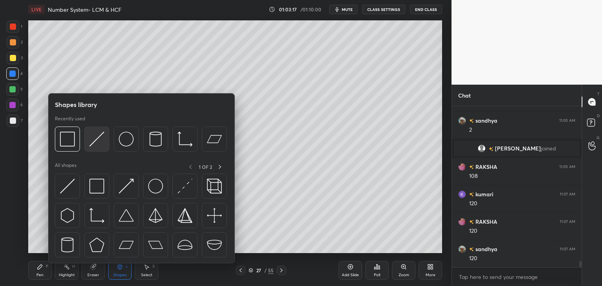
click at [98, 139] on img at bounding box center [96, 139] width 15 height 15
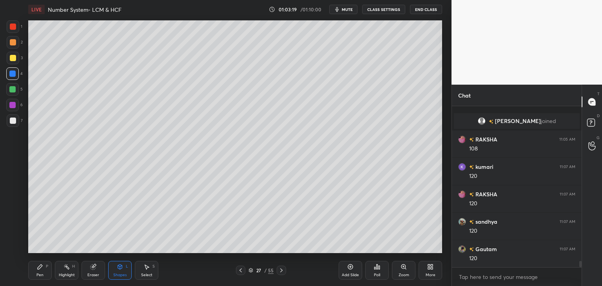
scroll to position [4031, 0]
click at [16, 58] on div at bounding box center [13, 58] width 6 height 6
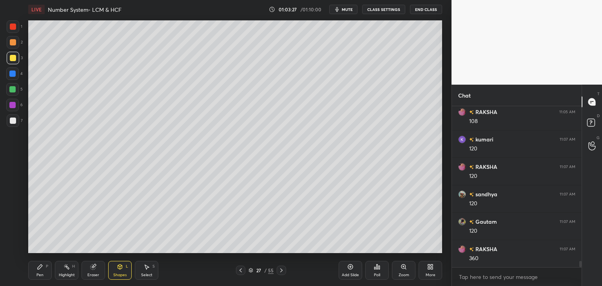
click at [13, 60] on div at bounding box center [13, 58] width 6 height 6
click at [46, 268] on div "P" at bounding box center [47, 266] width 2 height 4
click at [16, 77] on div at bounding box center [12, 73] width 13 height 13
click at [15, 59] on div at bounding box center [13, 58] width 6 height 6
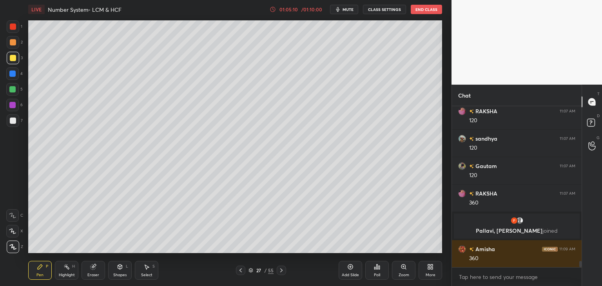
scroll to position [4053, 0]
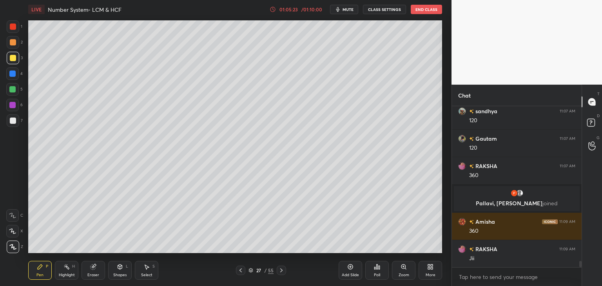
click at [352, 269] on icon at bounding box center [350, 267] width 6 height 6
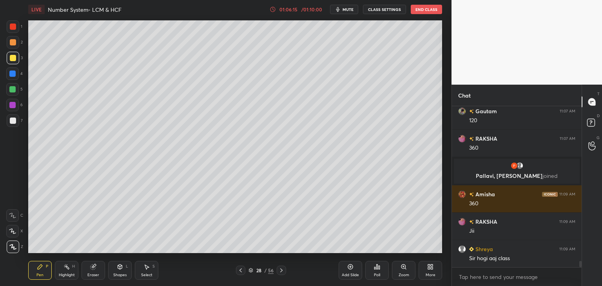
click at [13, 60] on div at bounding box center [13, 58] width 6 height 6
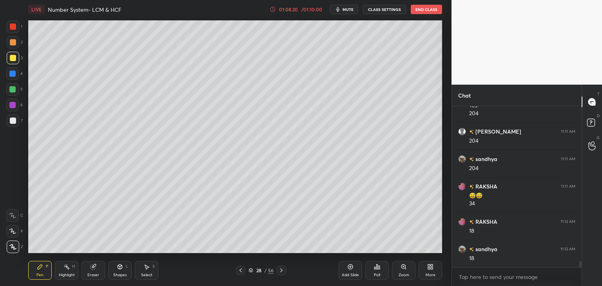
scroll to position [4315, 0]
click at [241, 271] on icon at bounding box center [240, 270] width 6 height 6
click at [242, 271] on icon at bounding box center [240, 270] width 6 height 6
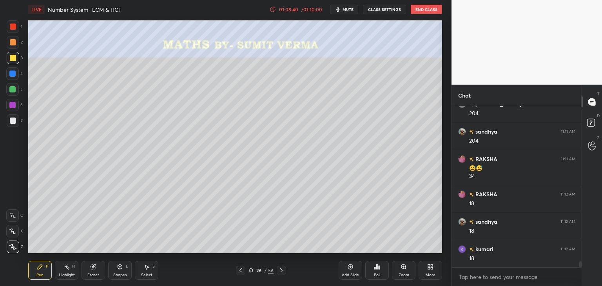
scroll to position [4334, 0]
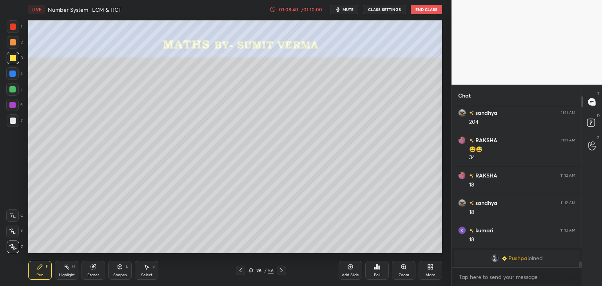
click at [280, 271] on icon at bounding box center [281, 270] width 2 height 4
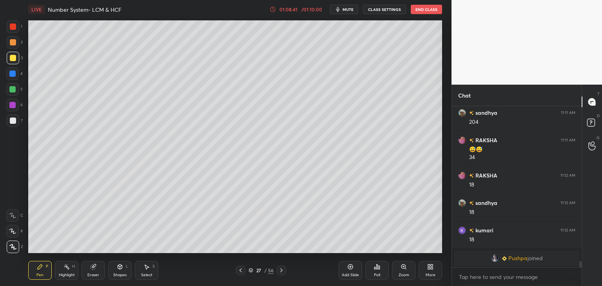
click at [283, 271] on icon at bounding box center [281, 270] width 6 height 6
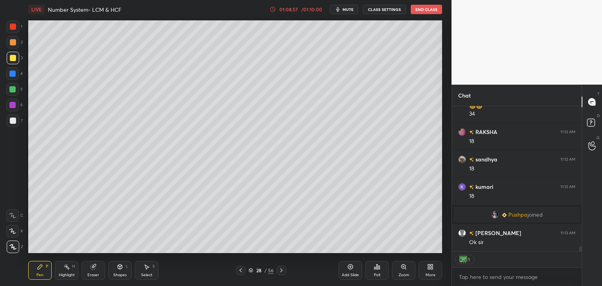
scroll to position [4320, 0]
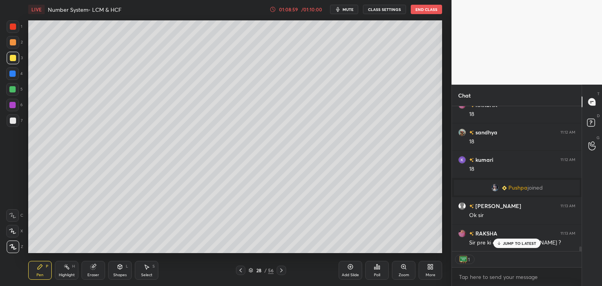
click at [512, 246] on p "JUMP TO LATEST" at bounding box center [520, 243] width 34 height 5
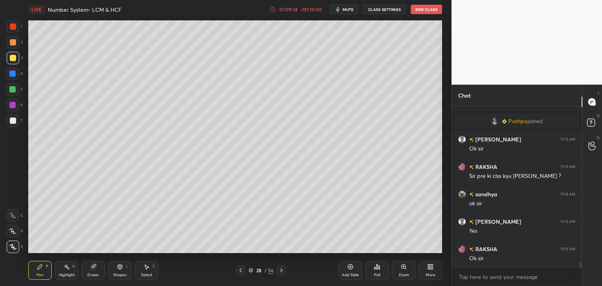
scroll to position [4405, 0]
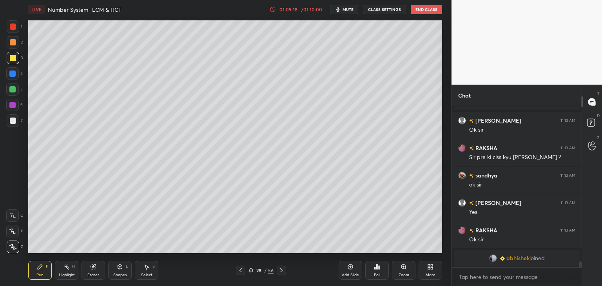
click at [419, 14] on div "LIVE Number System- LCM & HCF 01:09:18 / 01:10:00 mute CLASS SETTINGS End Class" at bounding box center [235, 9] width 414 height 19
click at [428, 11] on button "End Class" at bounding box center [426, 9] width 31 height 9
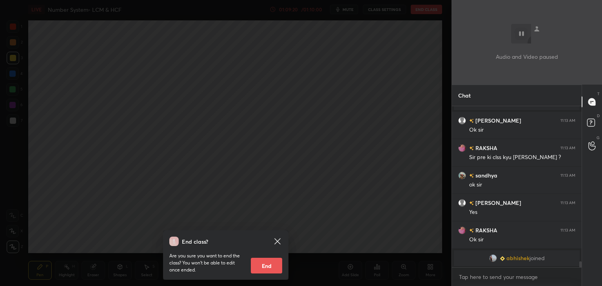
click at [262, 266] on button "End" at bounding box center [266, 266] width 31 height 16
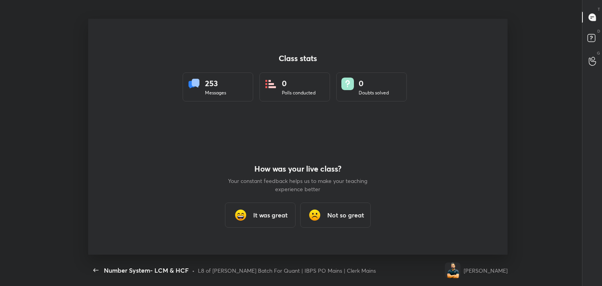
scroll to position [0, 0]
click at [269, 215] on h3 "It was great" at bounding box center [270, 214] width 34 height 9
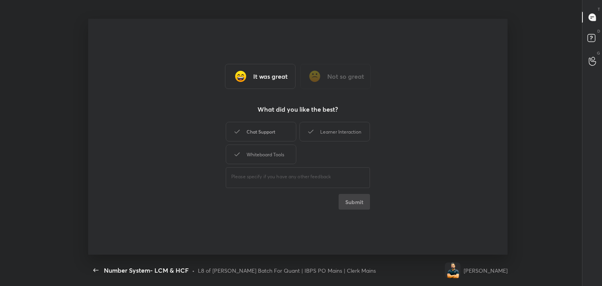
click at [277, 133] on div "Chat Support" at bounding box center [261, 132] width 71 height 20
click at [318, 130] on div "Learner Interaction" at bounding box center [334, 132] width 71 height 20
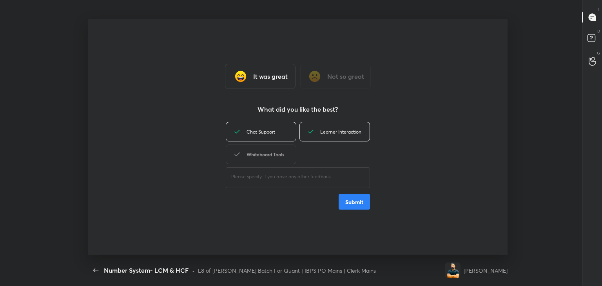
click at [281, 154] on div "Whiteboard Tools" at bounding box center [261, 155] width 71 height 20
click at [355, 206] on button "Submit" at bounding box center [353, 202] width 31 height 16
